Goal: Task Accomplishment & Management: Complete application form

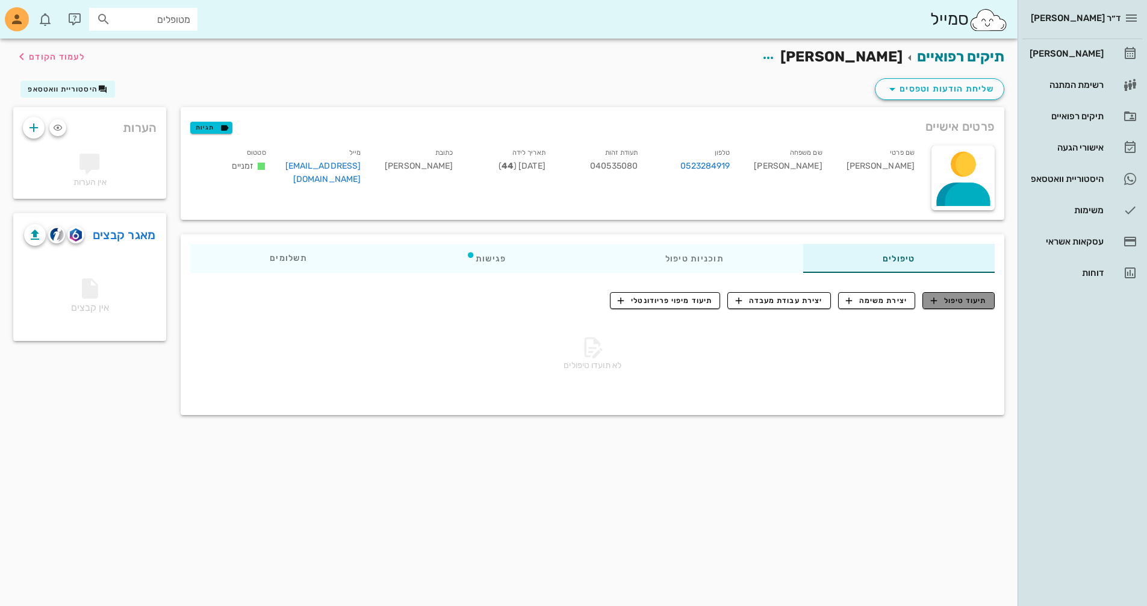
click at [968, 297] on span "תיעוד טיפול" at bounding box center [959, 300] width 56 height 11
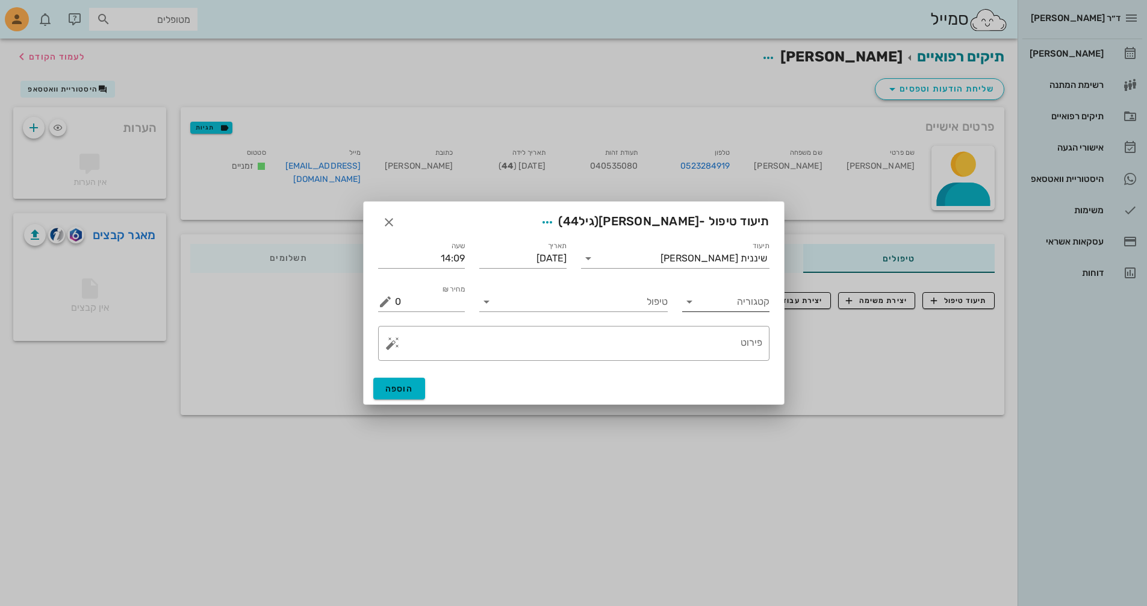
drag, startPoint x: 686, startPoint y: 302, endPoint x: 706, endPoint y: 308, distance: 20.0
click at [688, 302] on icon at bounding box center [689, 301] width 14 height 14
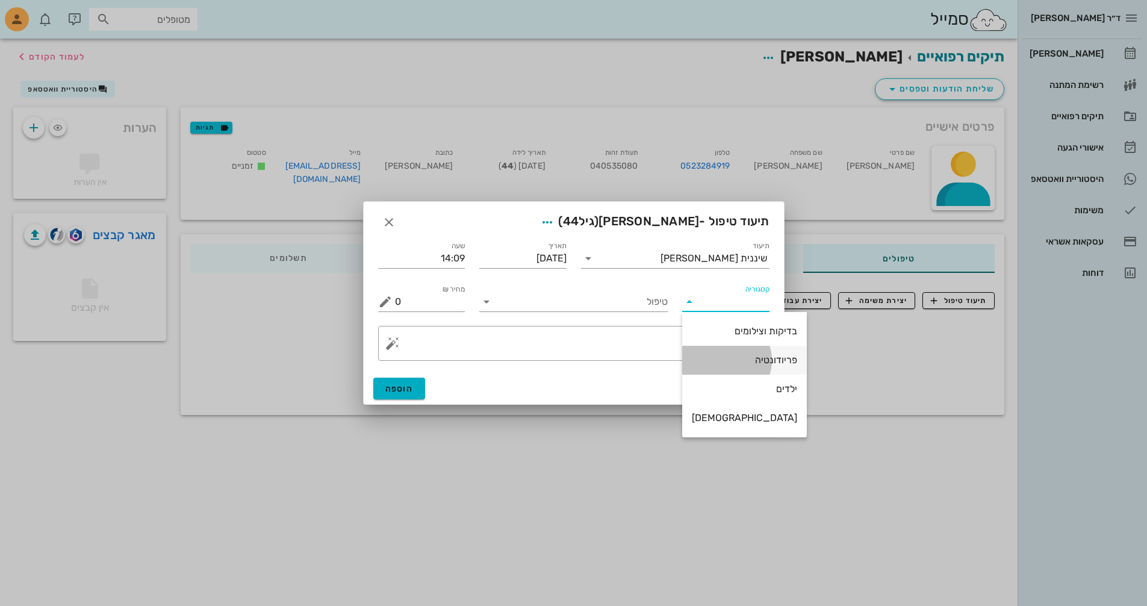
click at [740, 356] on div "פריודונטיה" at bounding box center [744, 359] width 105 height 11
type input "פריודונטיה"
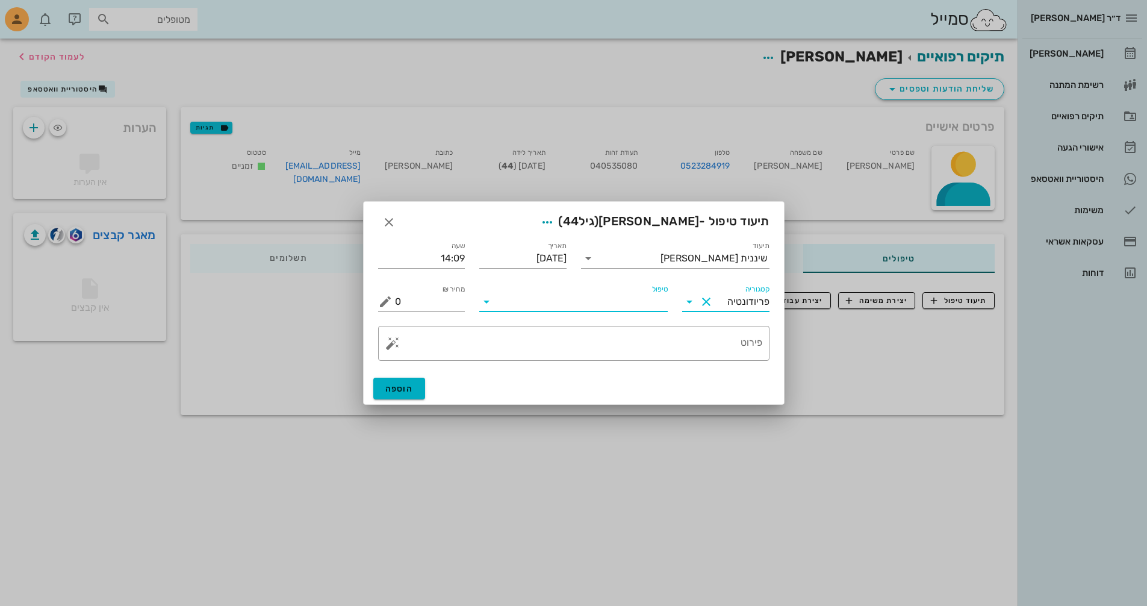
drag, startPoint x: 560, startPoint y: 296, endPoint x: 562, endPoint y: 306, distance: 10.5
click at [561, 296] on input "טיפול" at bounding box center [582, 301] width 172 height 19
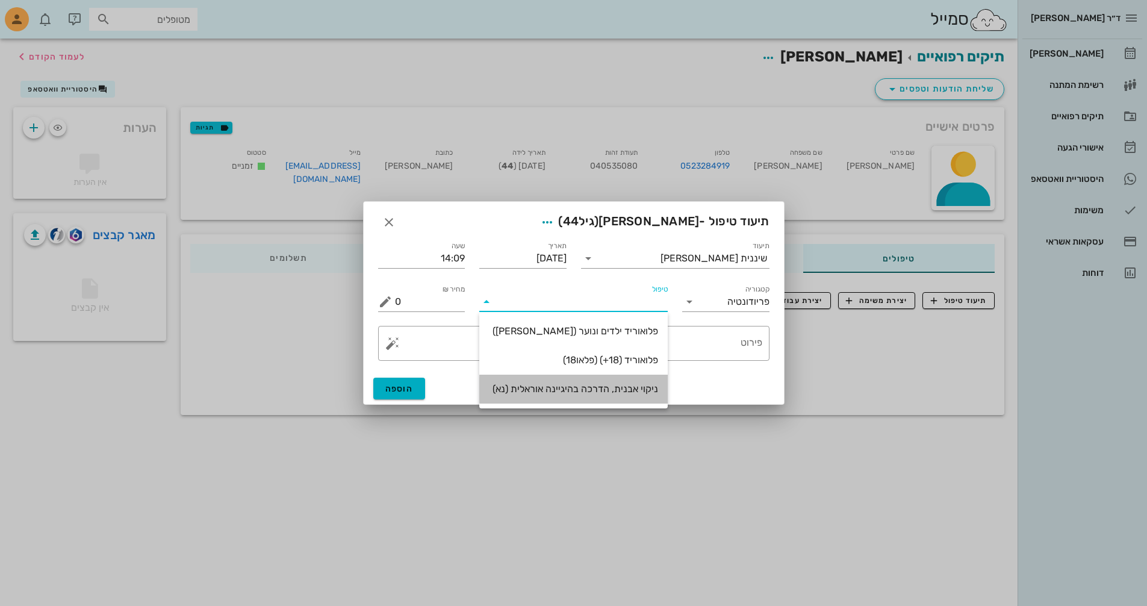
click at [596, 387] on div "ניקוי אבנית, הדרכה בהיגיינה אוראלית (נא)" at bounding box center [573, 388] width 169 height 11
type input "300"
type textarea "ניקוי אבנית, הדרכה בהיגיינה אוראלית פלאק, תור הבא"
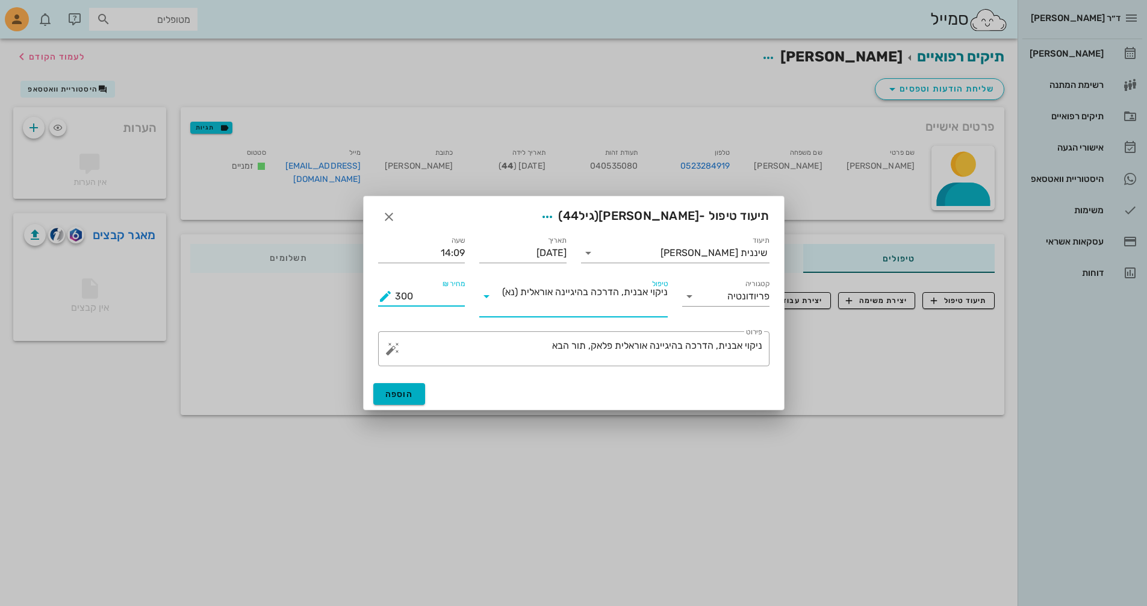
drag, startPoint x: 423, startPoint y: 298, endPoint x: 373, endPoint y: 300, distance: 50.6
click at [373, 300] on div "מחיר ₪ 300" at bounding box center [422, 297] width 102 height 54
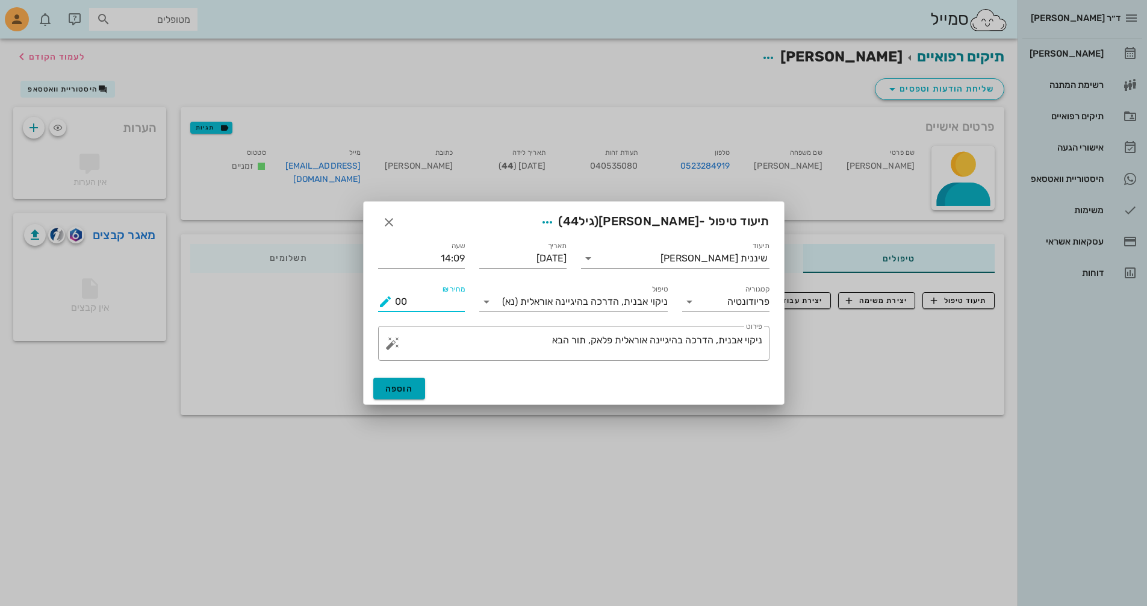
type input "00"
drag, startPoint x: 400, startPoint y: 386, endPoint x: 420, endPoint y: 380, distance: 20.6
click at [404, 386] on span "הוספה" at bounding box center [399, 388] width 28 height 10
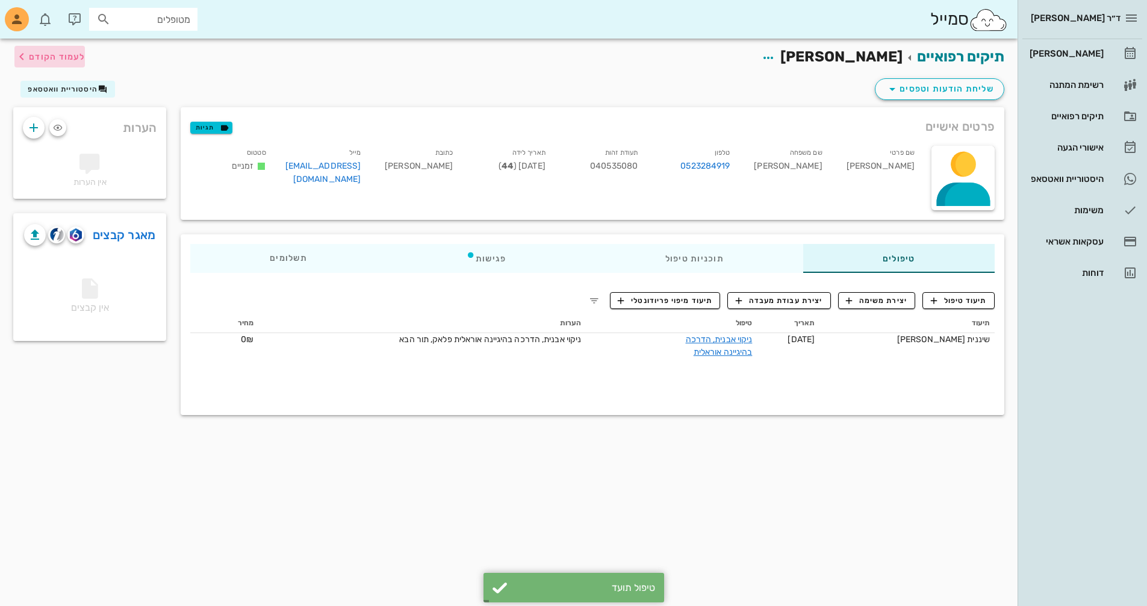
click at [81, 58] on span "לעמוד הקודם" at bounding box center [57, 57] width 56 height 10
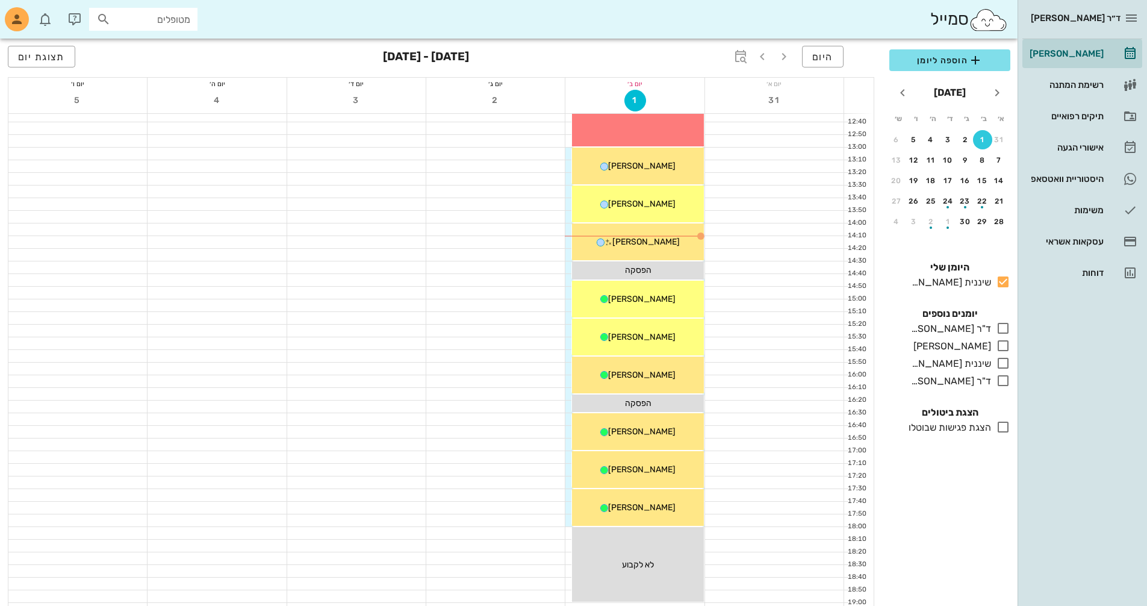
scroll to position [421, 0]
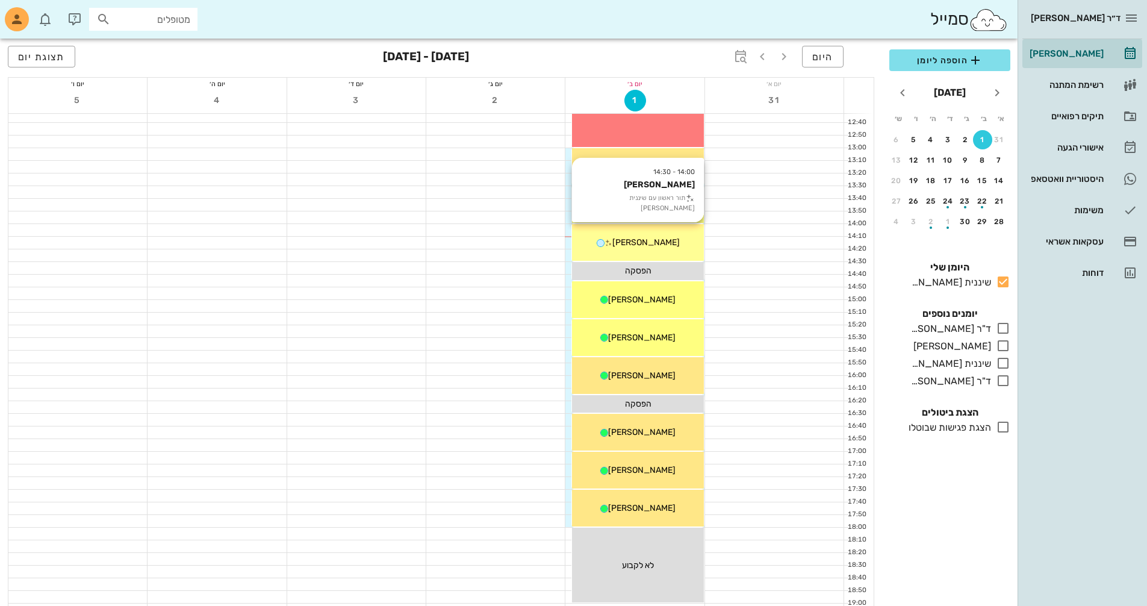
click at [671, 250] on div "14:00 - 14:30 [PERSON_NAME] תור ראשון עם שיננית [PERSON_NAME]" at bounding box center [637, 242] width 131 height 37
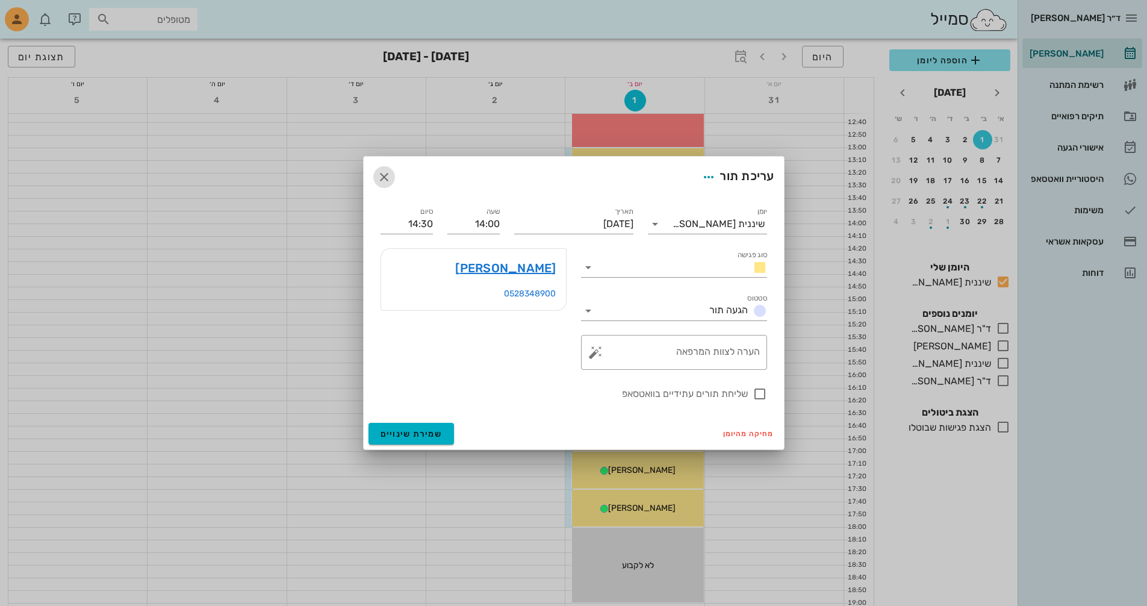
click at [382, 178] on icon "button" at bounding box center [384, 177] width 14 height 14
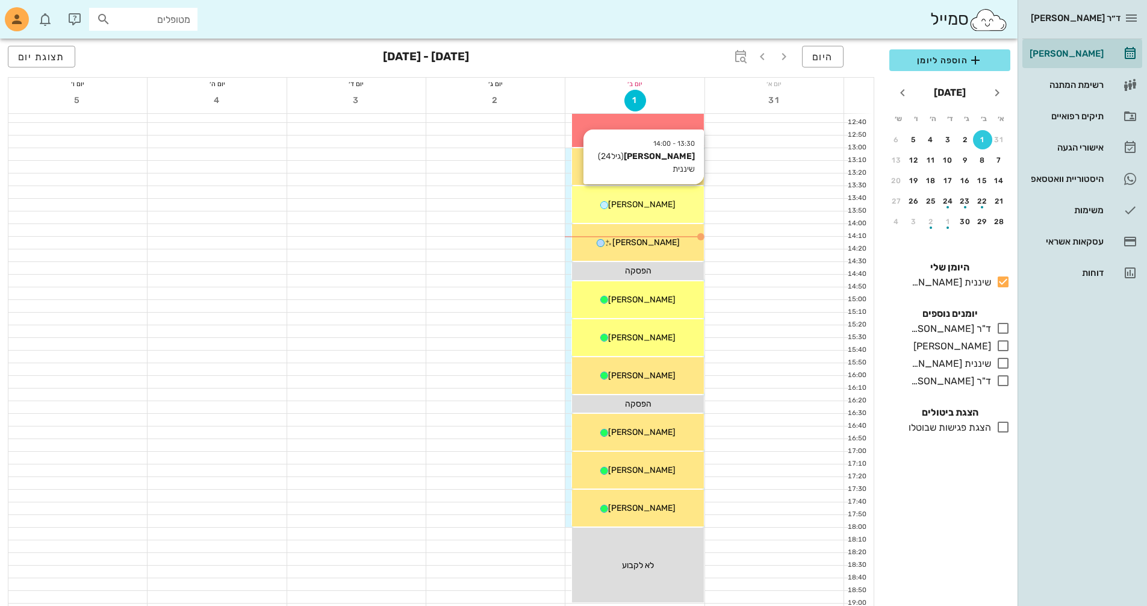
click at [643, 214] on div "13:30 - 14:00 [PERSON_NAME] (גיל 24 ) שיננית [PERSON_NAME]" at bounding box center [637, 204] width 131 height 37
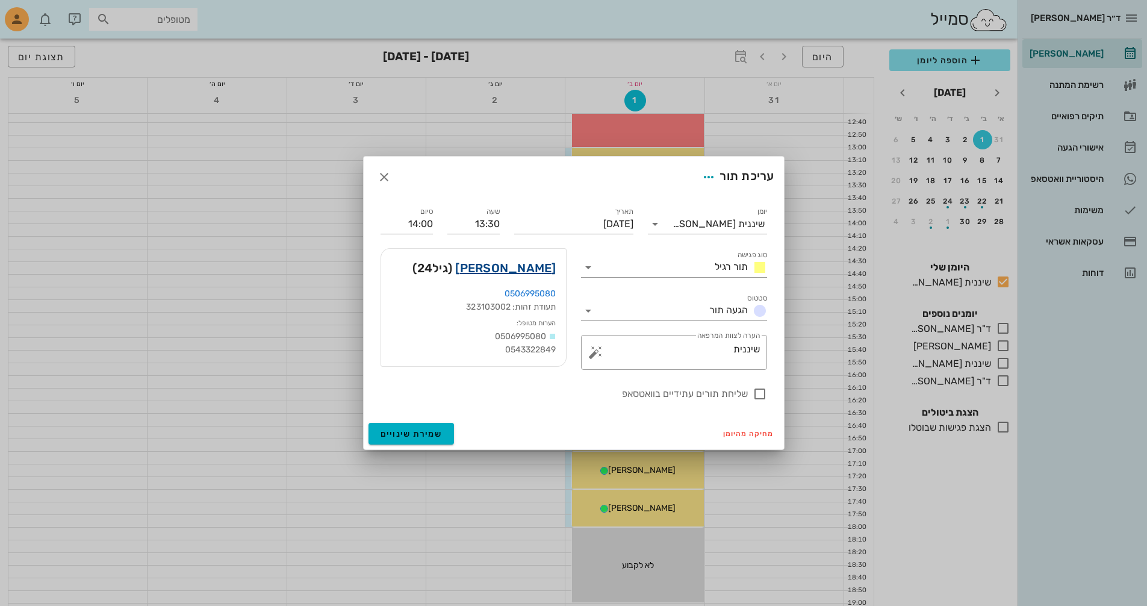
click at [521, 267] on link "[PERSON_NAME]" at bounding box center [505, 267] width 101 height 19
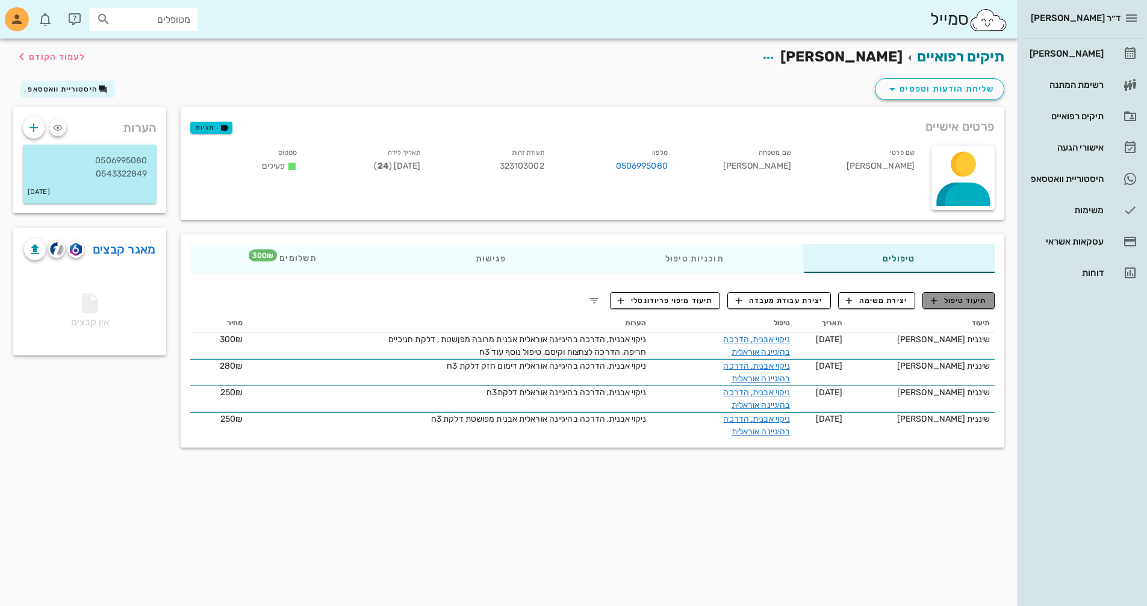
click at [976, 302] on span "תיעוד טיפול" at bounding box center [959, 300] width 56 height 11
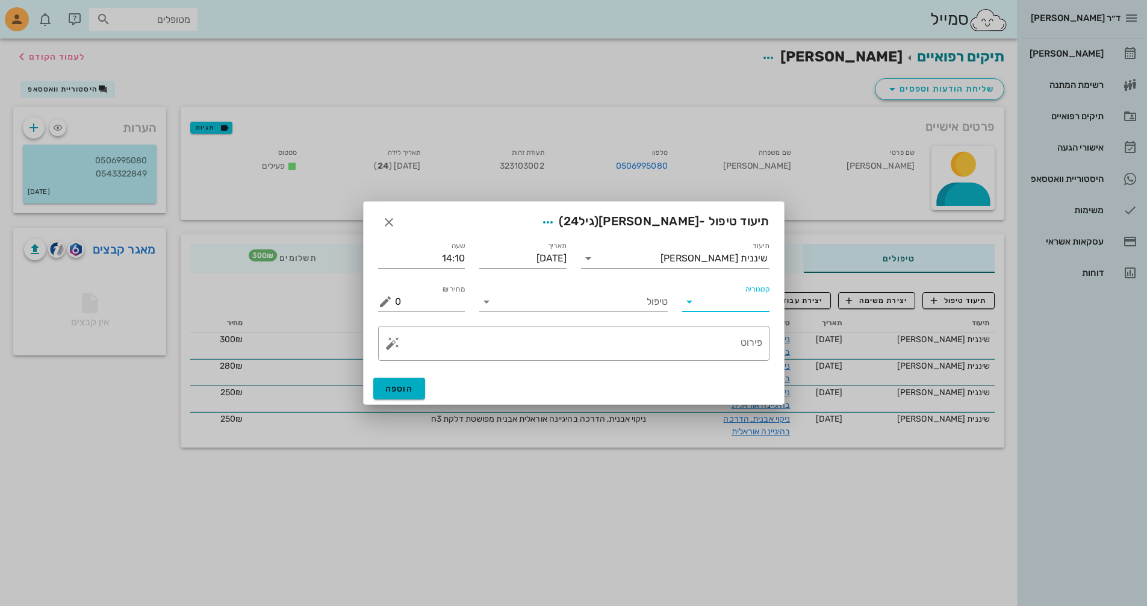
drag, startPoint x: 709, startPoint y: 305, endPoint x: 713, endPoint y: 309, distance: 6.4
click at [711, 305] on input "קטגוריה" at bounding box center [735, 301] width 68 height 19
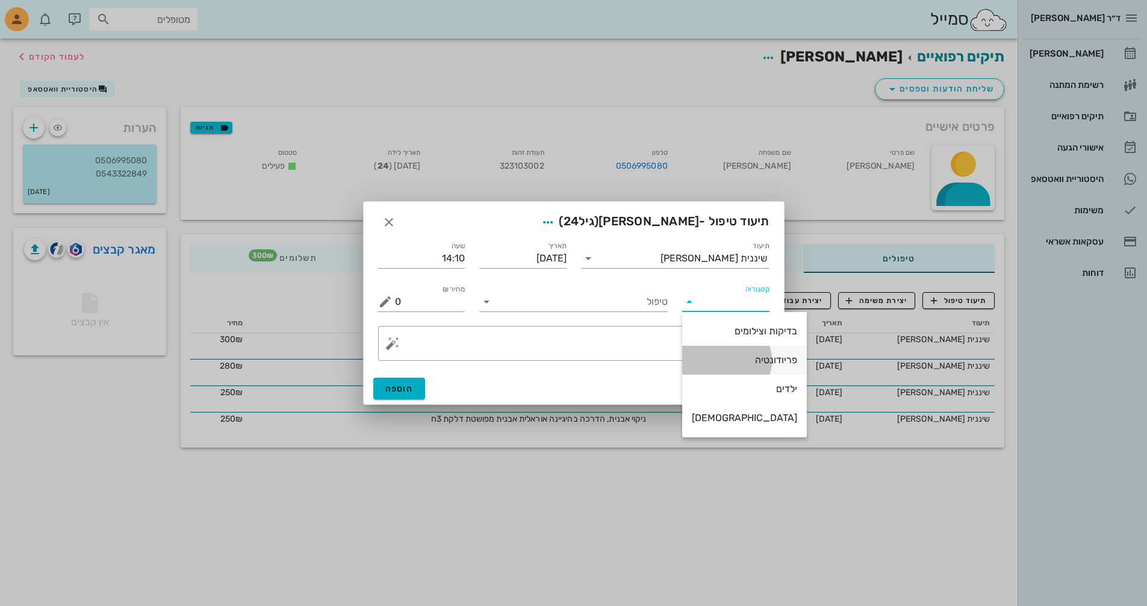
click at [737, 365] on div "פריודונטיה" at bounding box center [744, 359] width 105 height 11
type input "פריודונטיה"
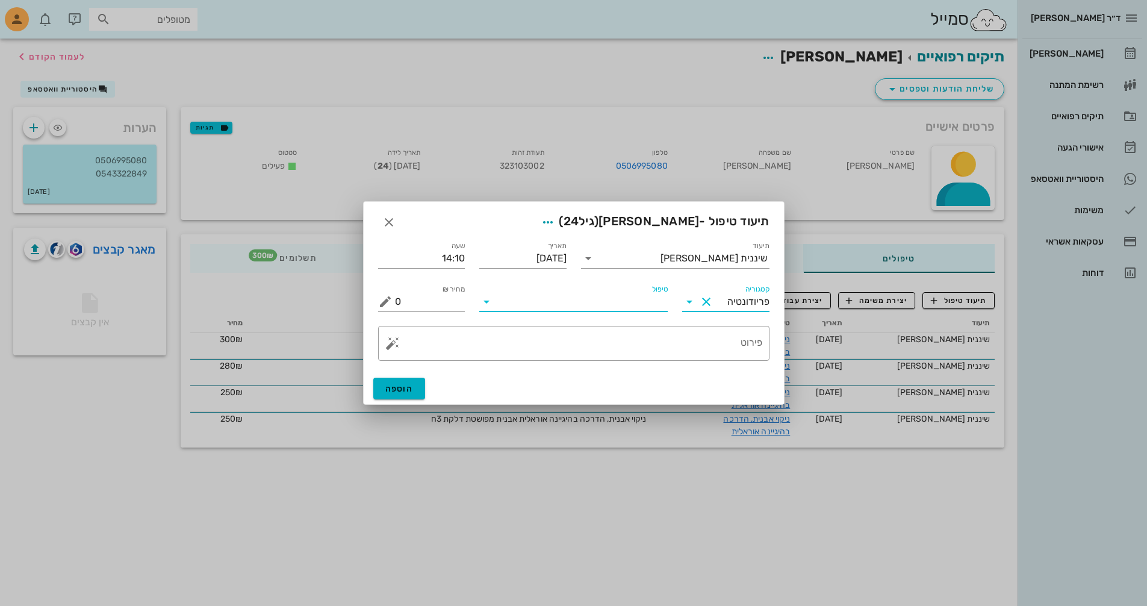
click at [550, 306] on input "טיפול" at bounding box center [582, 301] width 172 height 19
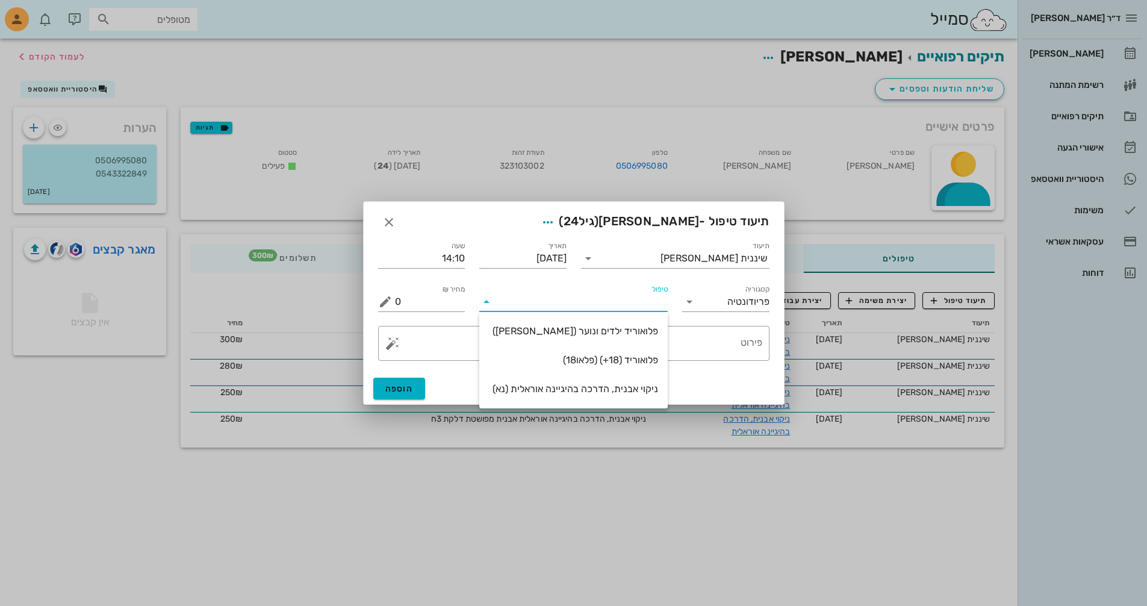
click at [553, 393] on div "ניקוי אבנית, הדרכה בהיגיינה אוראלית (נא)" at bounding box center [573, 389] width 169 height 26
type input "300"
type textarea "ניקוי אבנית, הדרכה בהיגיינה אוראלית פלאק, תור הבא"
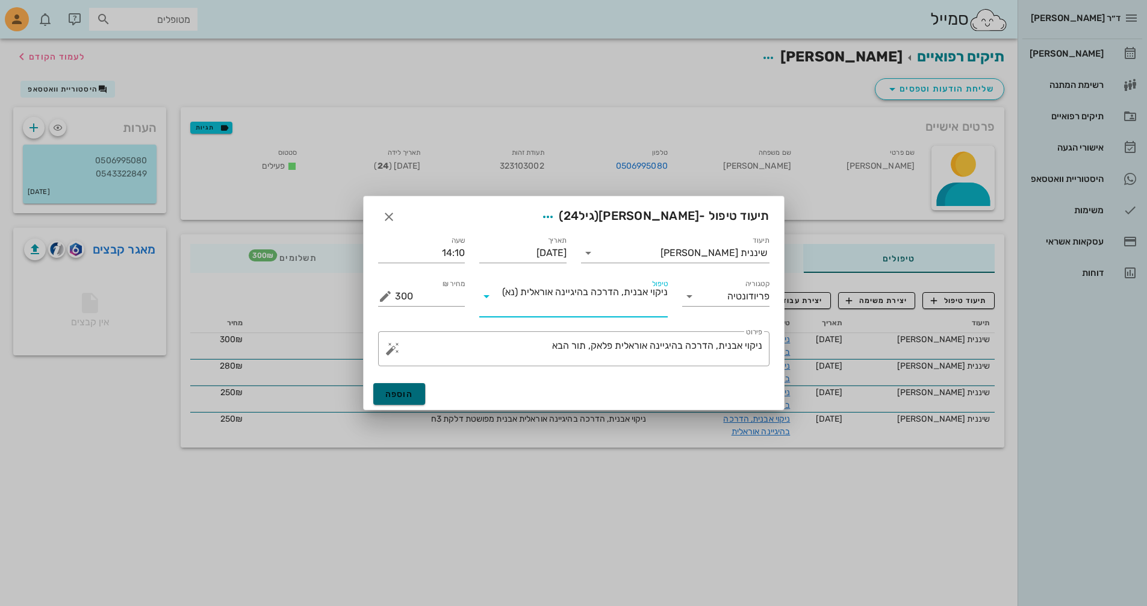
click at [407, 394] on span "הוספה" at bounding box center [399, 394] width 28 height 10
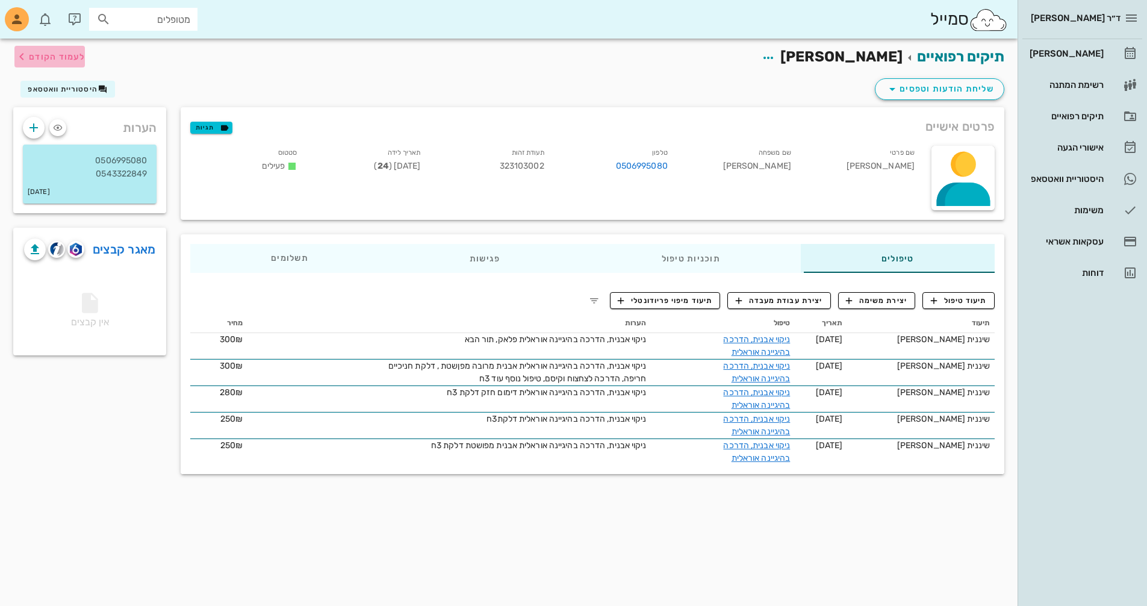
click at [66, 53] on span "לעמוד הקודם" at bounding box center [57, 57] width 56 height 10
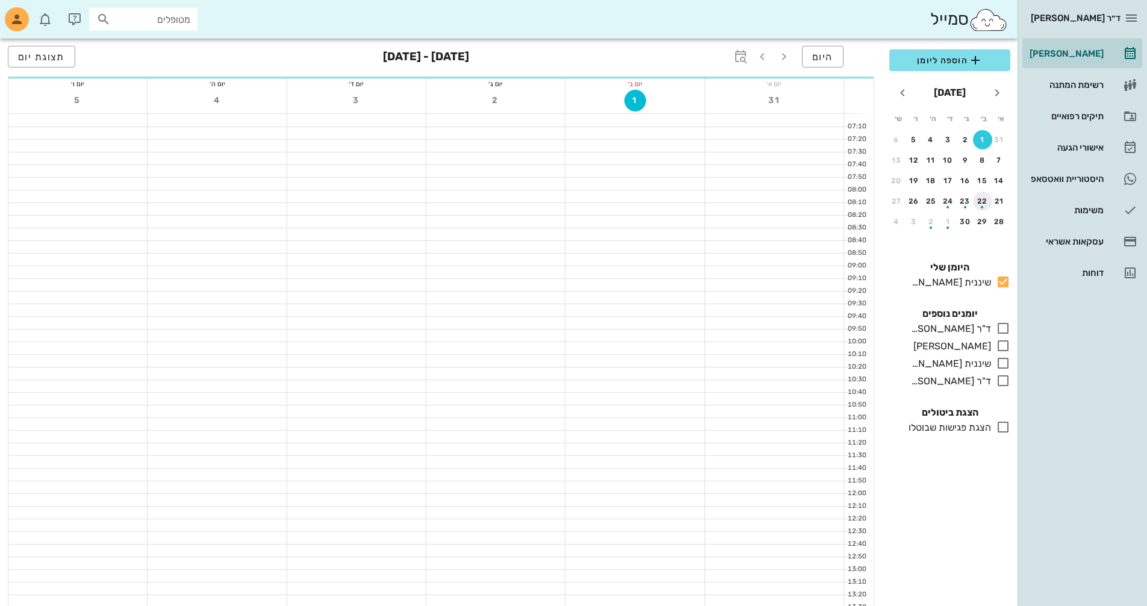
scroll to position [421, 0]
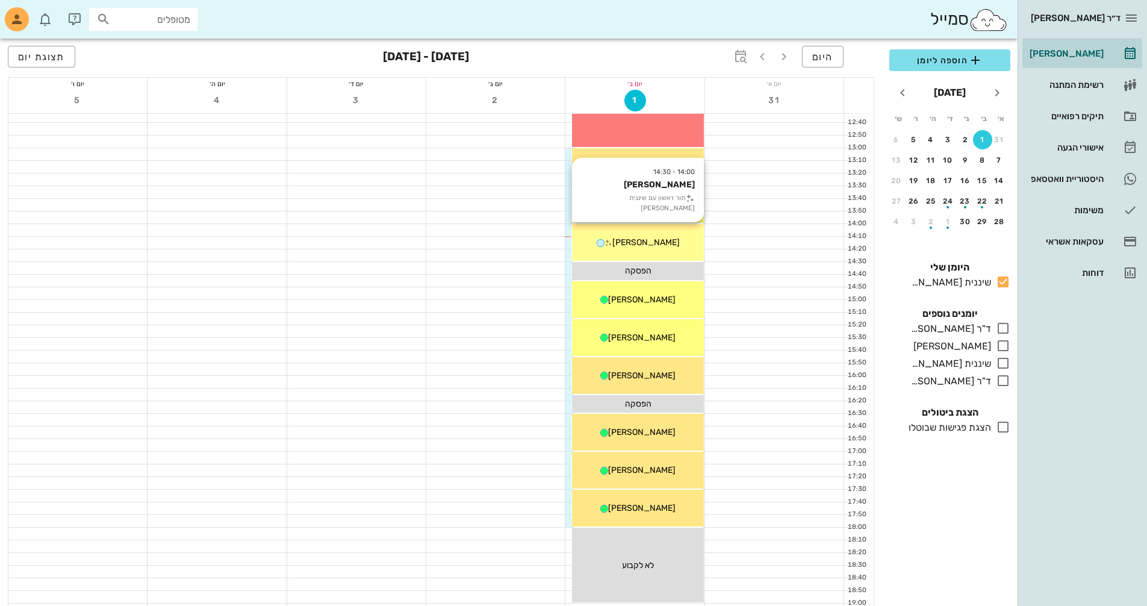
click at [656, 249] on div "14:00 - 14:30 [PERSON_NAME] תור ראשון עם שיננית [PERSON_NAME]" at bounding box center [637, 242] width 131 height 37
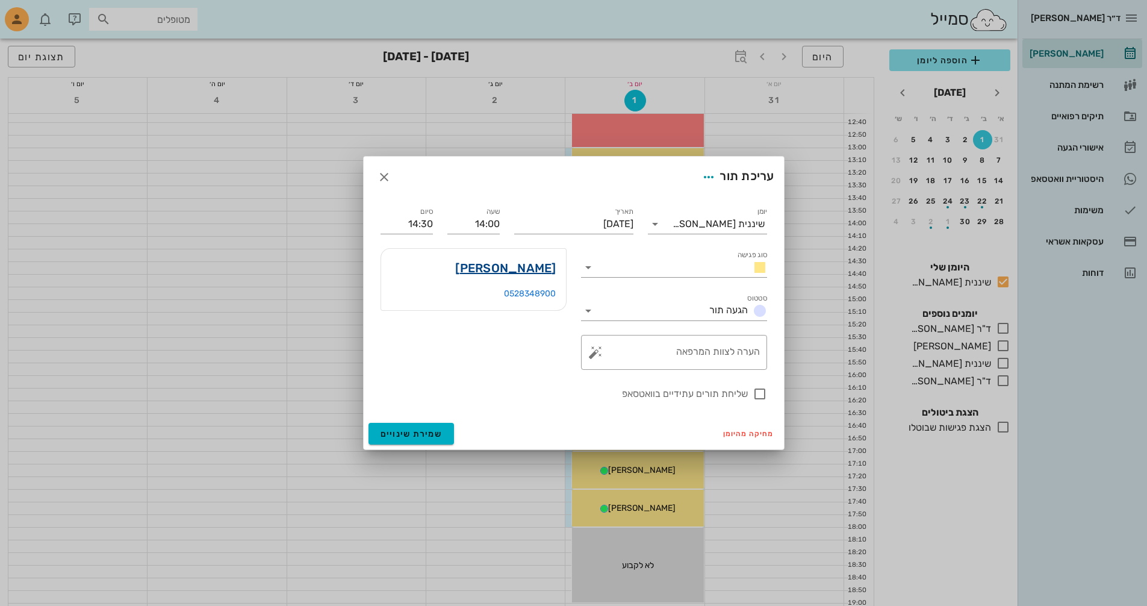
click at [531, 270] on link "[PERSON_NAME]" at bounding box center [505, 267] width 101 height 19
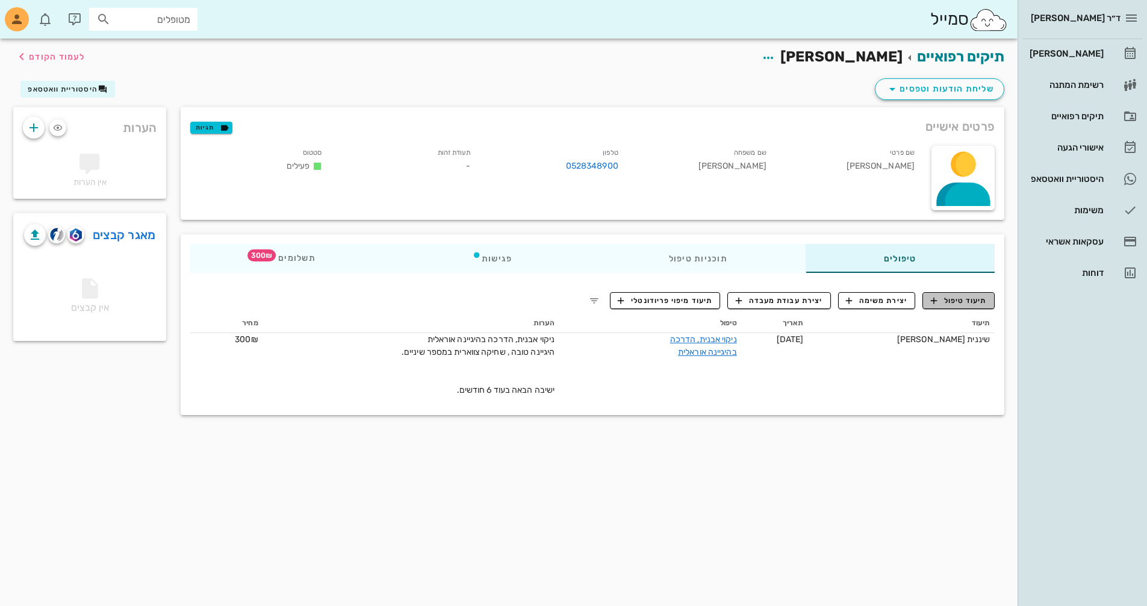
click at [945, 302] on span "תיעוד טיפול" at bounding box center [959, 300] width 56 height 11
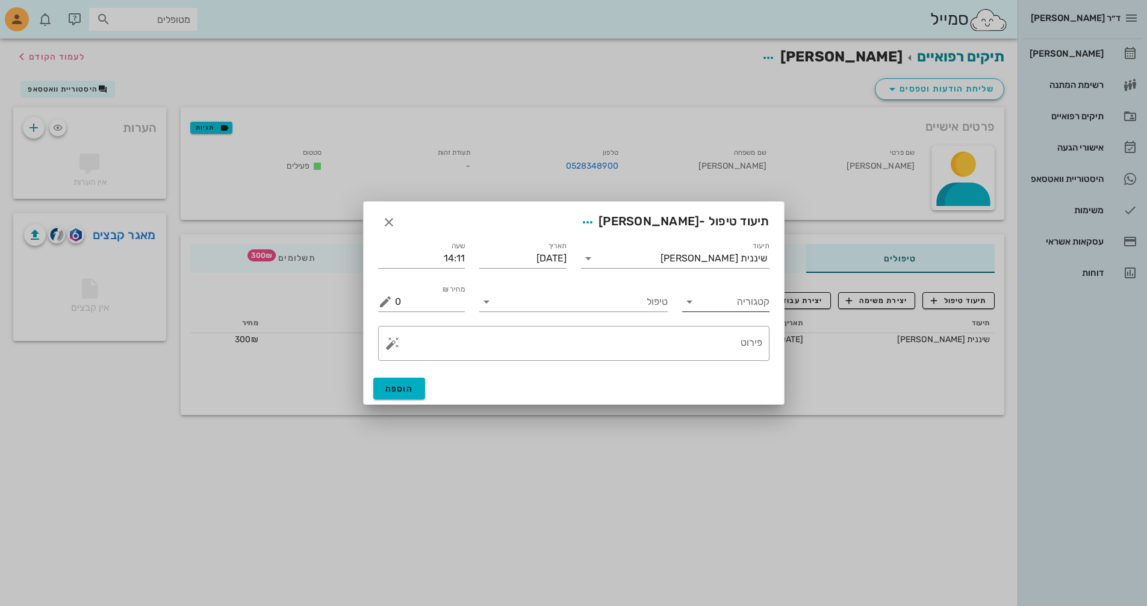
click at [689, 310] on div "קטגוריה" at bounding box center [725, 301] width 87 height 19
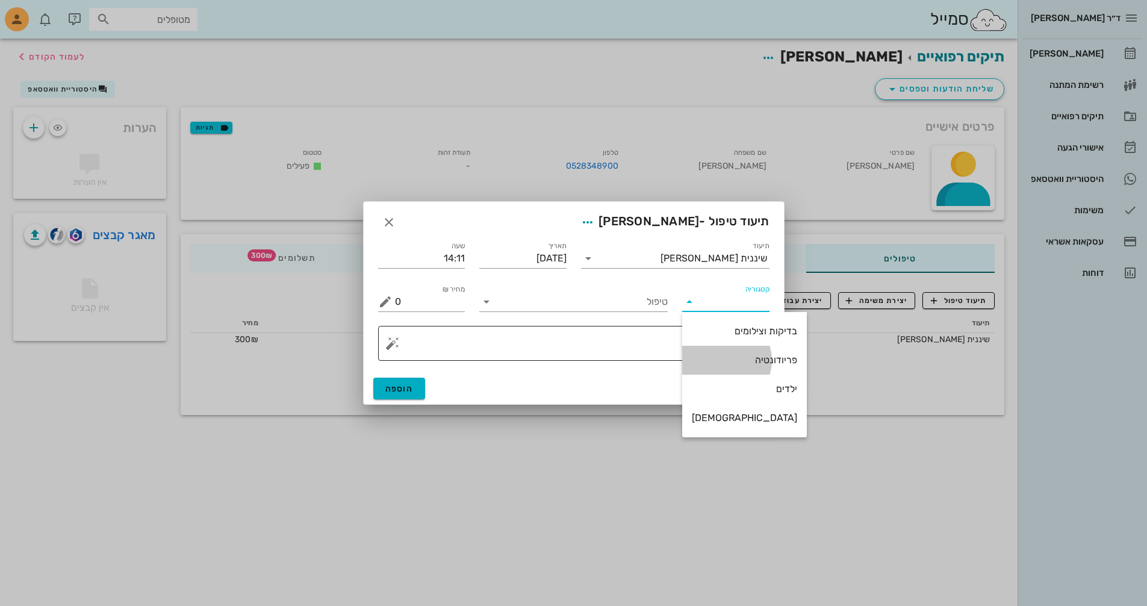
drag, startPoint x: 739, startPoint y: 361, endPoint x: 635, endPoint y: 356, distance: 103.7
click at [734, 361] on div "פריודונטיה" at bounding box center [744, 359] width 105 height 11
type input "פריודונטיה"
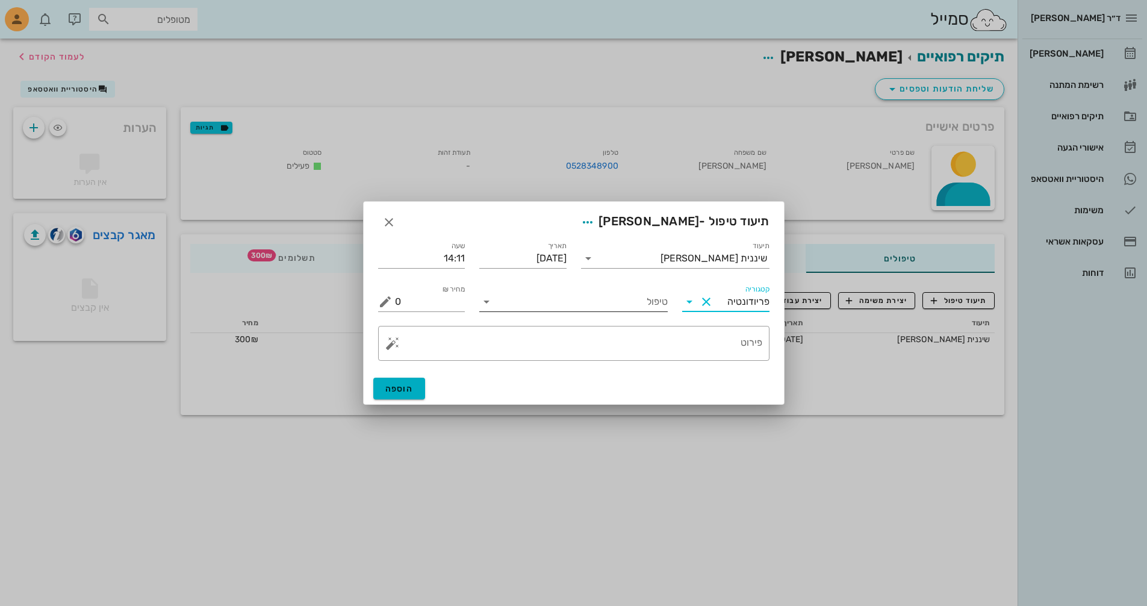
click at [538, 300] on input "טיפול" at bounding box center [582, 301] width 172 height 19
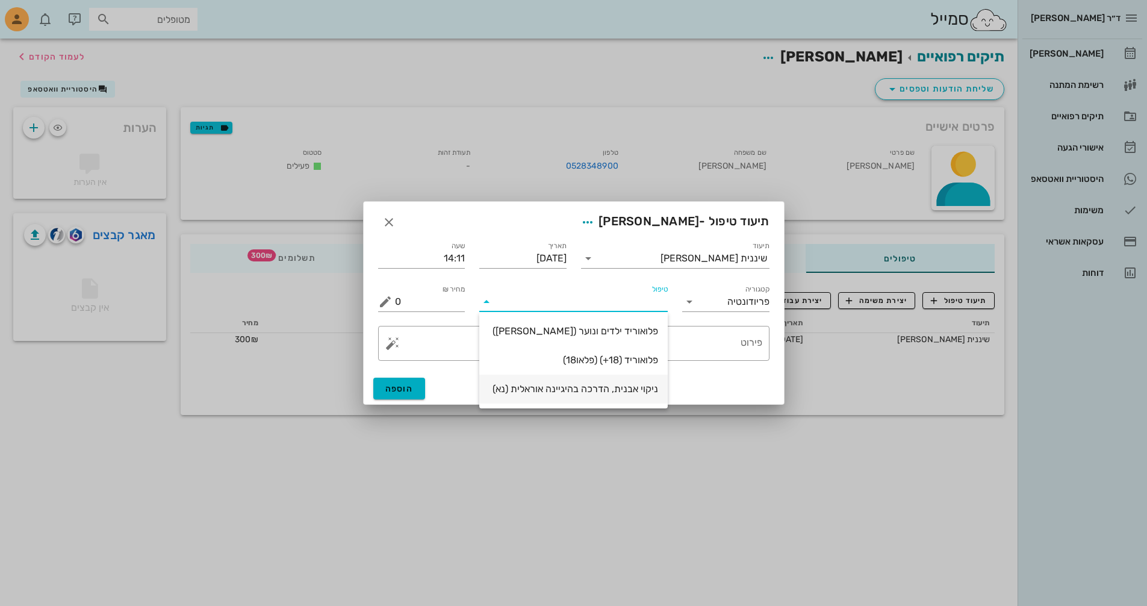
click at [594, 390] on div "ניקוי אבנית, הדרכה בהיגיינה אוראלית (נא)" at bounding box center [573, 388] width 169 height 11
type input "300"
type textarea "ניקוי אבנית, הדרכה בהיגיינה אוראלית פלאק, תור הבא"
